Goal: Information Seeking & Learning: Learn about a topic

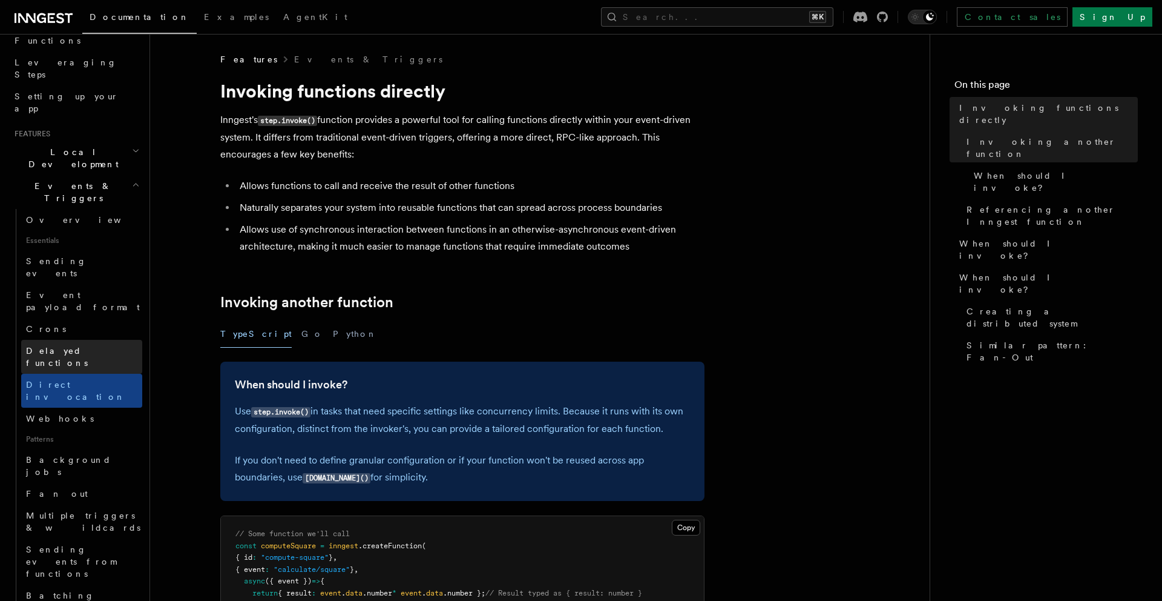
scroll to position [182, 0]
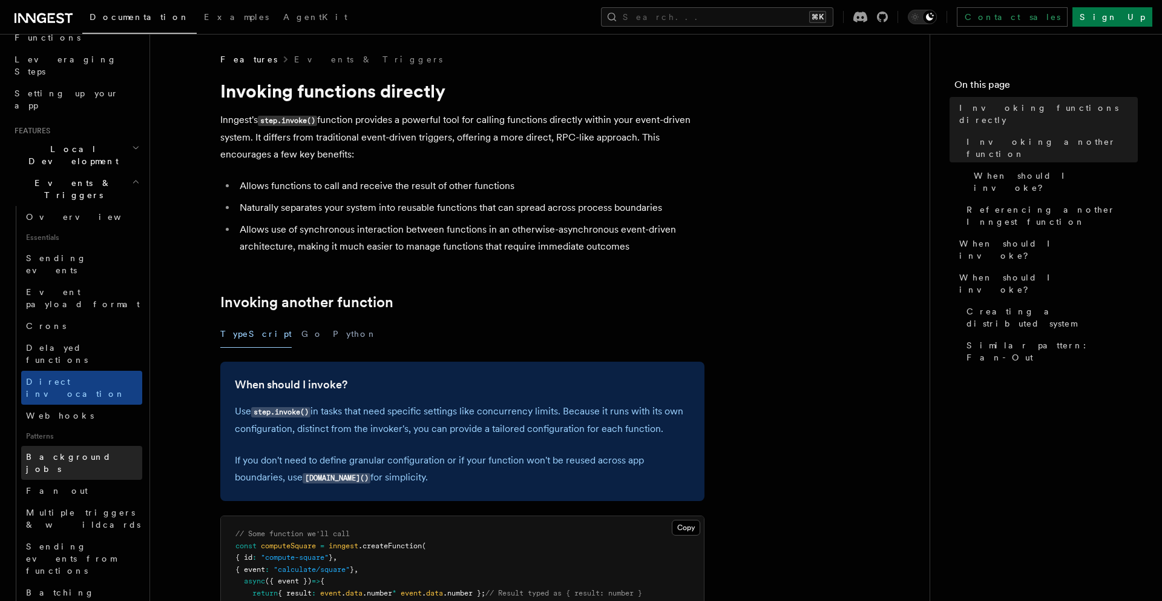
click at [70, 452] on span "Background jobs" at bounding box center [68, 463] width 85 height 22
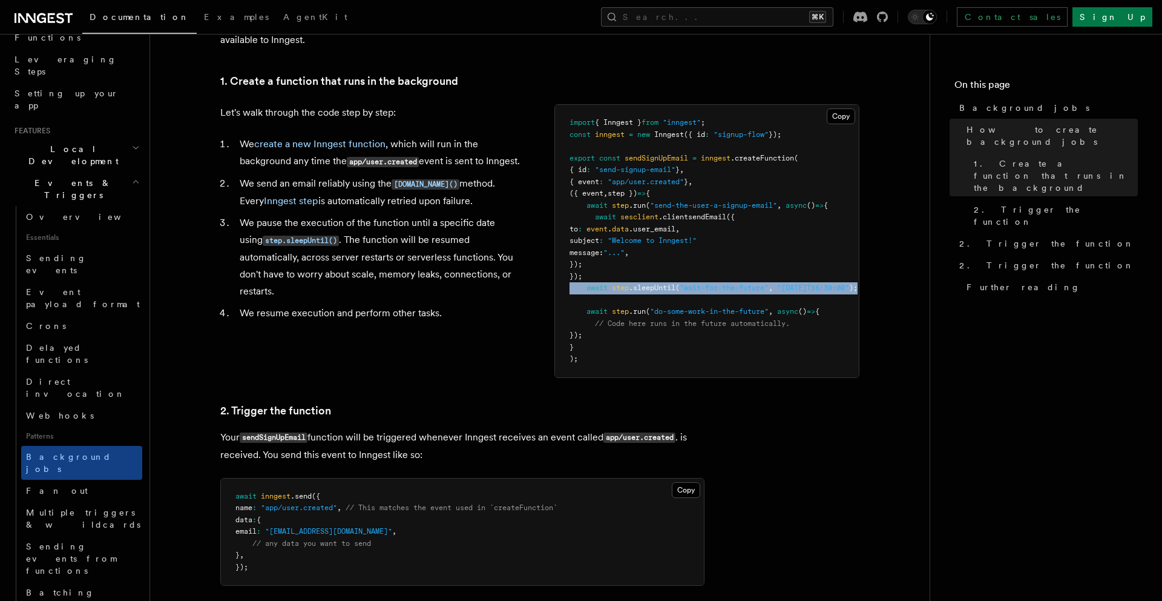
drag, startPoint x: 847, startPoint y: 291, endPoint x: 559, endPoint y: 288, distance: 288.2
click at [559, 288] on pre "import { Inngest } from "inngest" ; const inngest = new Inngest ({ id : "signup…" at bounding box center [707, 241] width 304 height 272
copy span "await step .sleepUntil ( "wait-for-the-future" , "[DATE]T16:30:00" );"
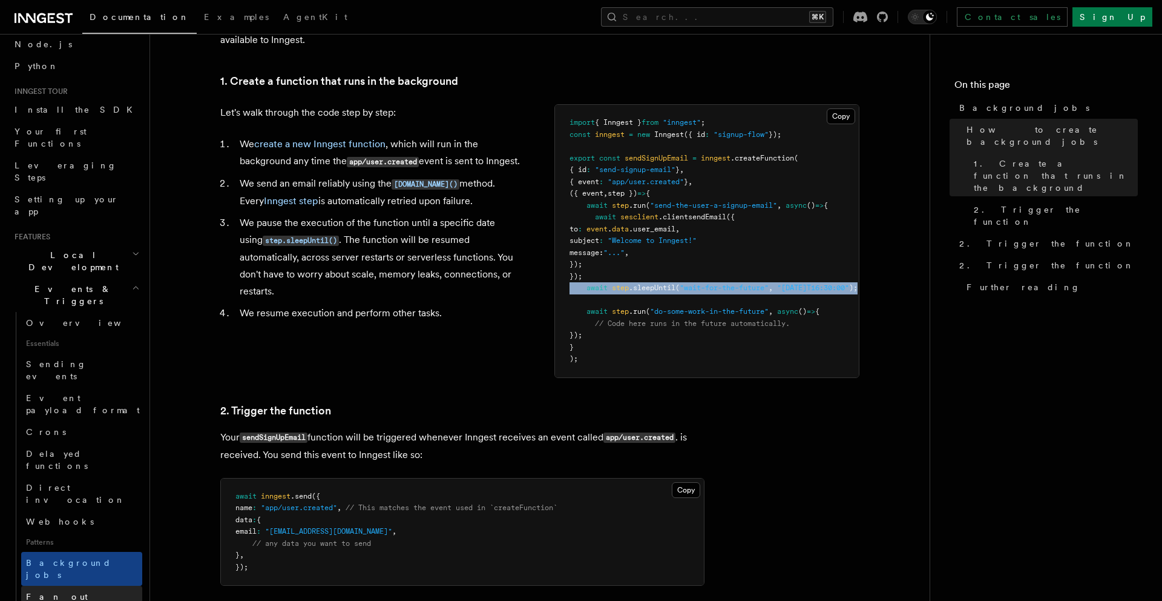
scroll to position [5, 0]
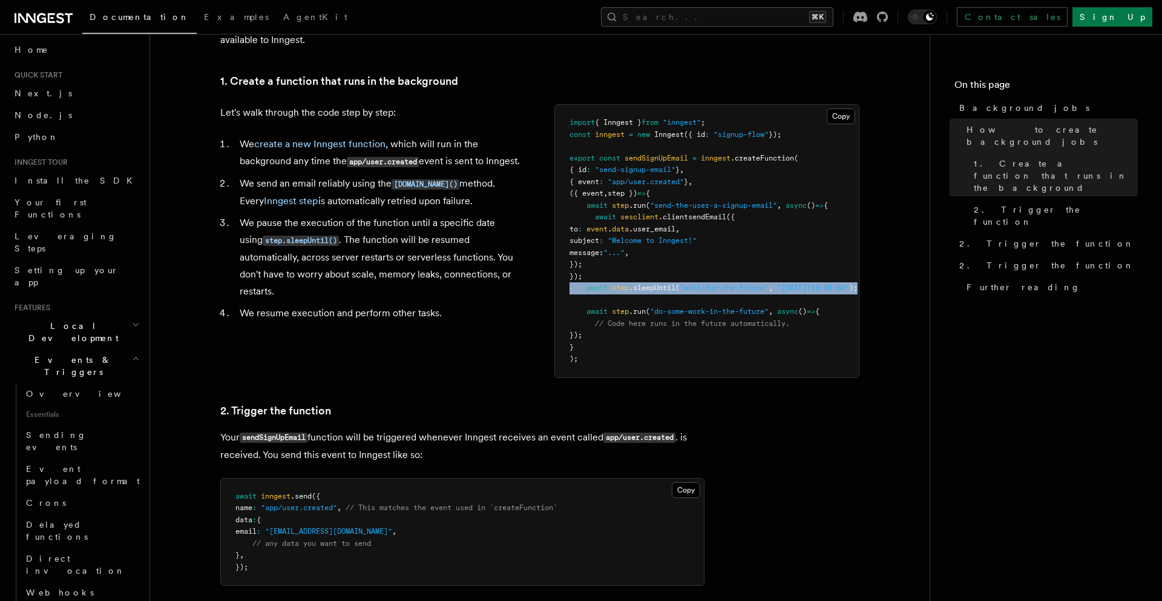
click at [74, 430] on span "Sending events" at bounding box center [56, 441] width 61 height 22
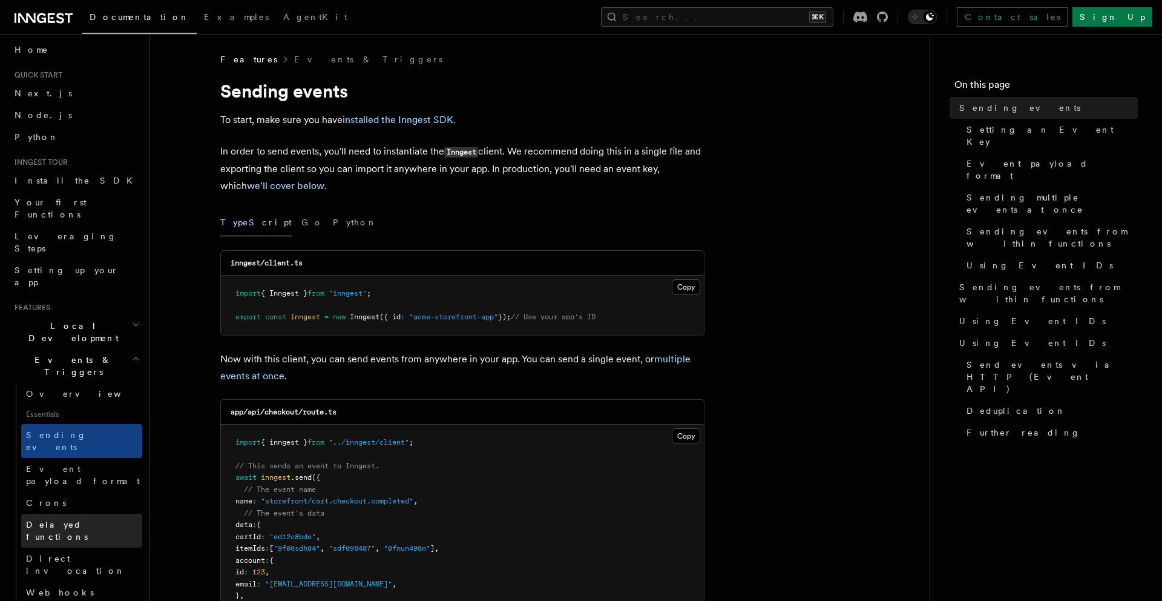
click at [59, 519] on span "Delayed functions" at bounding box center [57, 530] width 62 height 22
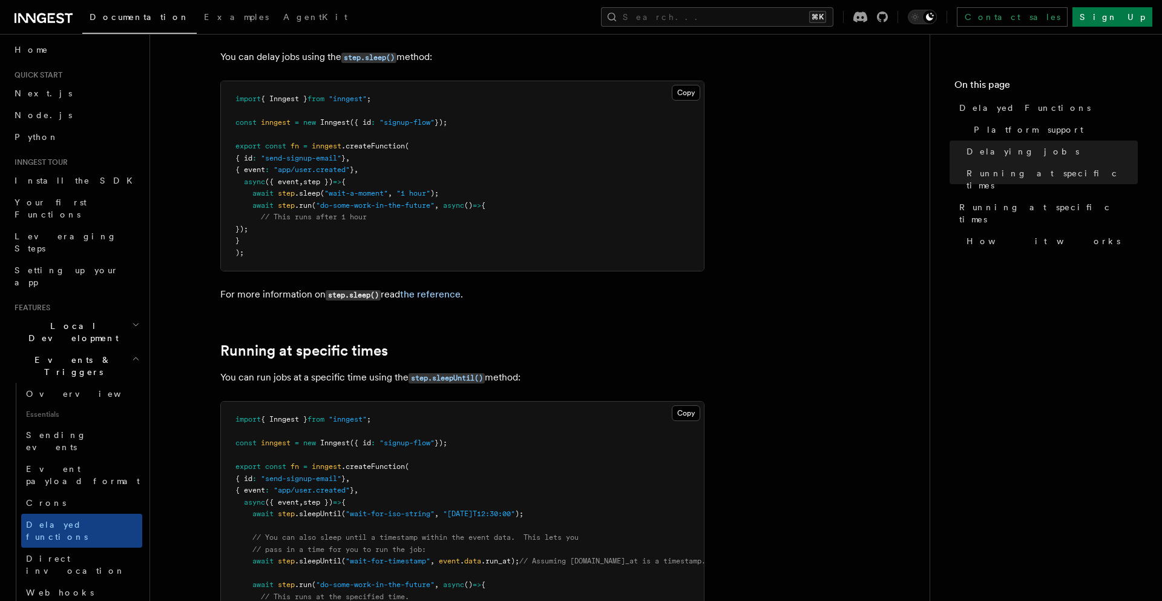
scroll to position [460, 0]
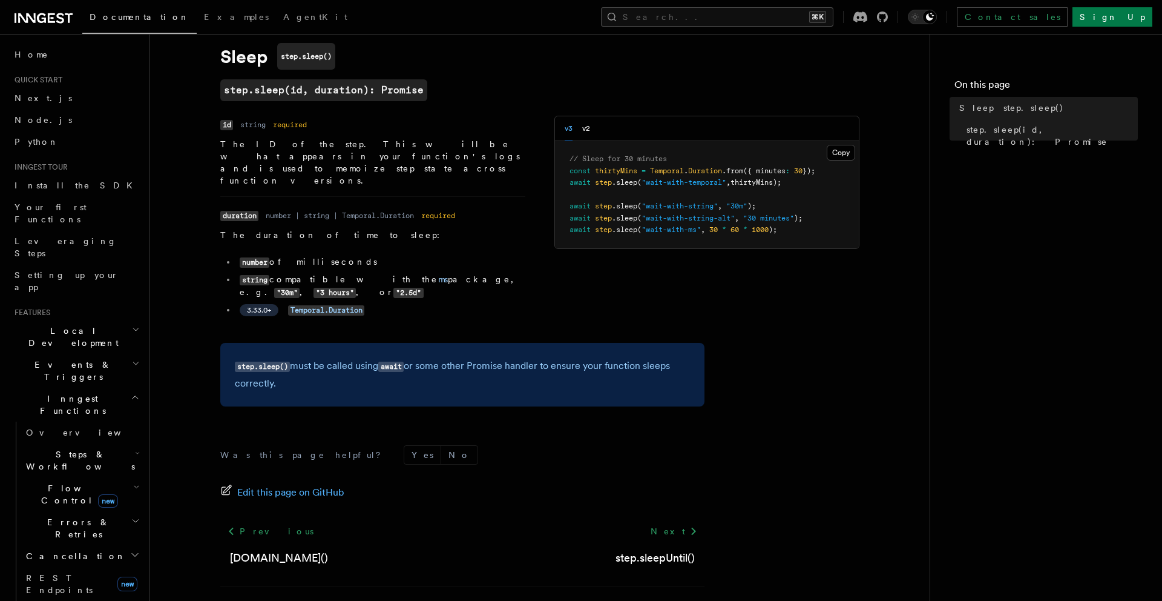
scroll to position [59, 0]
